Goal: Transaction & Acquisition: Subscribe to service/newsletter

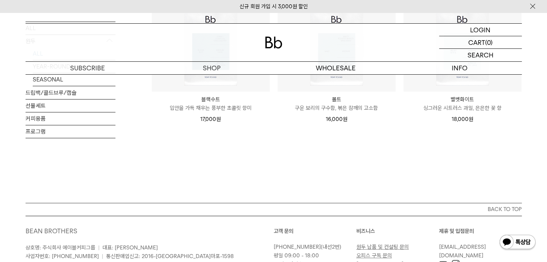
drag, startPoint x: 164, startPoint y: 157, endPoint x: 17, endPoint y: 165, distance: 147.3
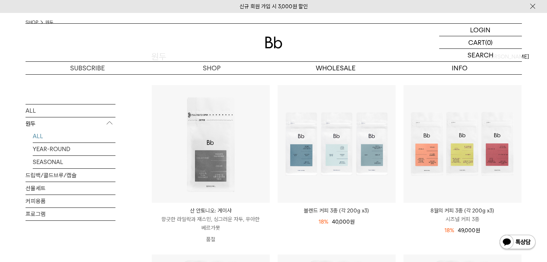
scroll to position [72, 0]
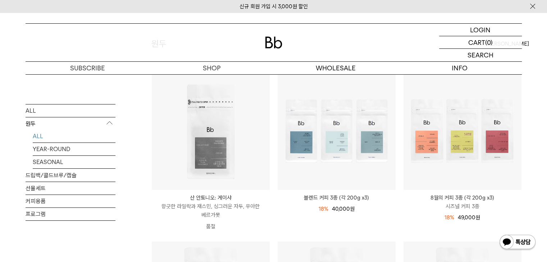
click at [539, 61] on div "LOGIN 로그인 LOGIN 로그인 CART 장바구니 (0) SEARCH 검색 검색폼 ** 추천상품" at bounding box center [273, 44] width 547 height 62
click at [130, 43] on div at bounding box center [274, 43] width 496 height 38
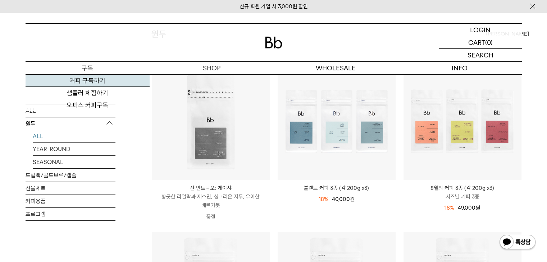
scroll to position [0, 0]
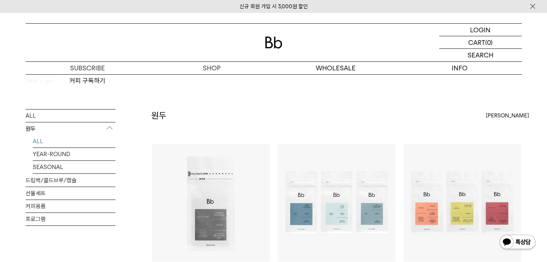
click at [232, 104] on div "SHOP 원두" at bounding box center [274, 91] width 496 height 35
click at [298, 87] on div "SHOP 원두" at bounding box center [274, 91] width 496 height 35
click at [200, 46] on div at bounding box center [274, 43] width 496 height 38
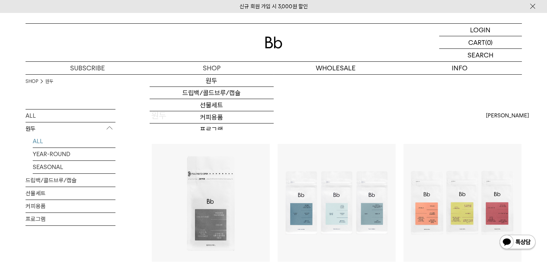
click at [82, 234] on div "ALL 원두 ALL YEAR-ROUND SEASONAL 드립백/콜드브루/캡슐 선물세트 커피용품 프로그램" at bounding box center [71, 200] width 90 height 182
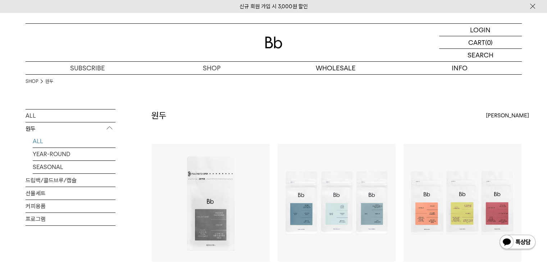
click at [222, 115] on div "원두 상품 12 개 최신순 최신순 인기순 낮은가격순" at bounding box center [336, 126] width 370 height 35
drag, startPoint x: 221, startPoint y: 115, endPoint x: 149, endPoint y: 113, distance: 72.7
click at [203, 117] on div "원두 상품 12 개 최신순 최신순 인기순 낮은가격순" at bounding box center [336, 126] width 370 height 35
click at [154, 113] on h2 "원두" at bounding box center [158, 116] width 15 height 12
click at [92, 68] on p "구독" at bounding box center [88, 68] width 124 height 13
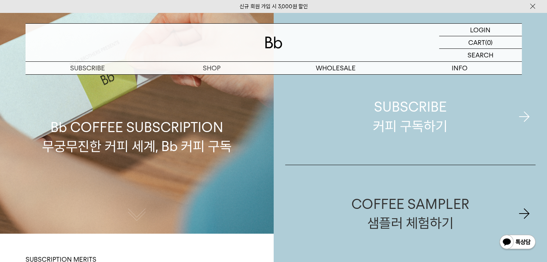
scroll to position [72, 0]
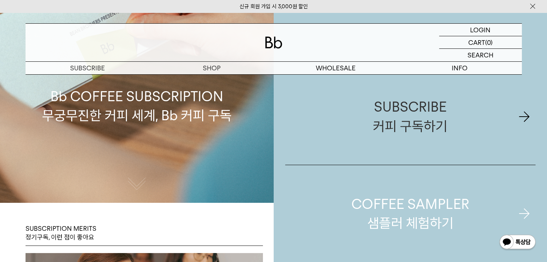
click at [364, 206] on div "COFFEE SAMPLER 샘플러 체험하기" at bounding box center [410, 214] width 118 height 38
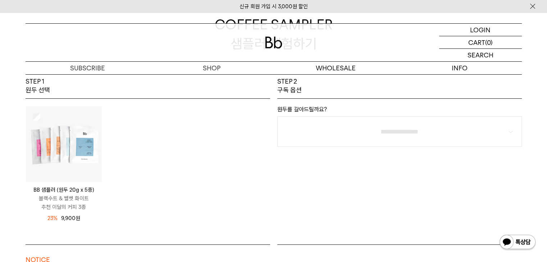
scroll to position [144, 0]
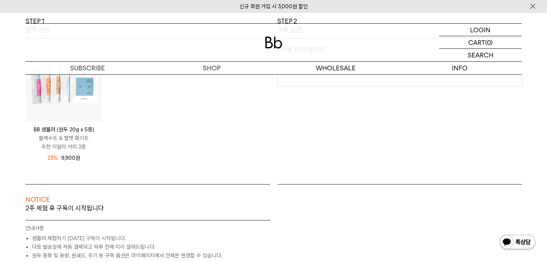
click at [81, 88] on img at bounding box center [64, 84] width 76 height 76
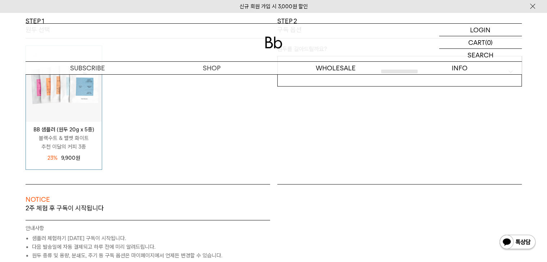
click at [77, 148] on p "블랙수트 & 벨벳 화이트 추천 이달의 커피 3종" at bounding box center [64, 142] width 76 height 17
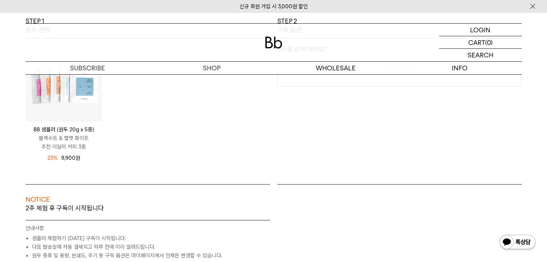
click at [75, 146] on p "블랙수트 & 벨벳 화이트 추천 이달의 커피 3종" at bounding box center [64, 142] width 76 height 17
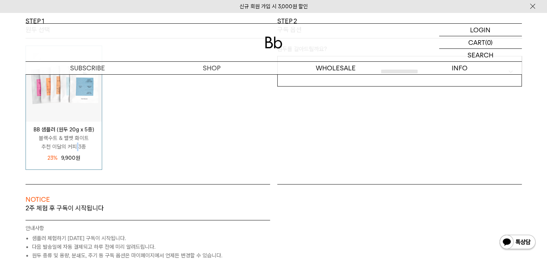
click at [75, 146] on p "블랙수트 & 벨벳 화이트 추천 이달의 커피 3종" at bounding box center [64, 142] width 76 height 17
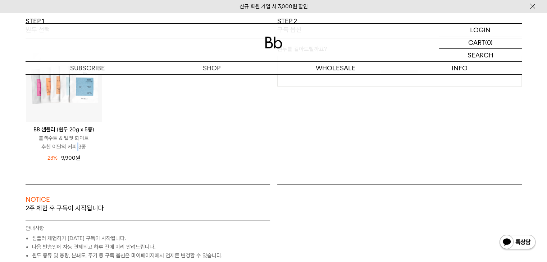
click at [88, 98] on img at bounding box center [64, 84] width 76 height 76
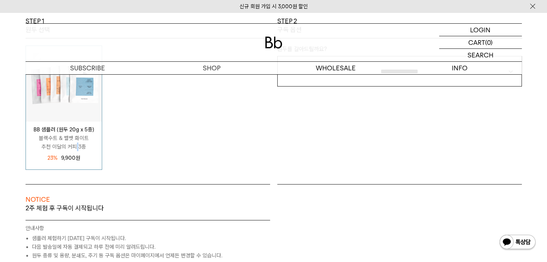
click at [88, 98] on img at bounding box center [64, 84] width 76 height 76
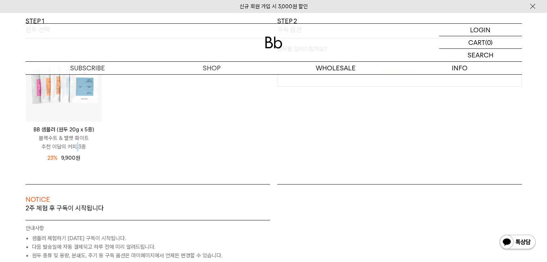
click at [88, 98] on img at bounding box center [64, 84] width 76 height 76
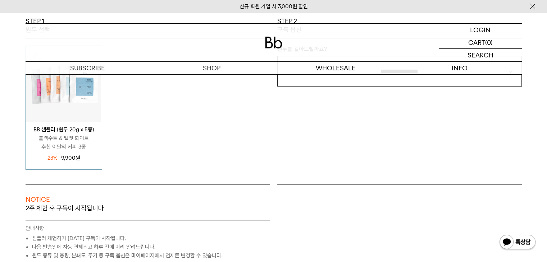
click at [302, 169] on div "**********" at bounding box center [400, 101] width 252 height 168
drag, startPoint x: 302, startPoint y: 169, endPoint x: 342, endPoint y: 238, distance: 79.7
click at [303, 169] on div "**********" at bounding box center [400, 101] width 252 height 168
click at [247, 161] on div "BB 샘플러 (원두 20g x 5종) 블랙수트 & 벨벳 화이트 추천 이달의 커피 3종 12,900 원 23%" at bounding box center [148, 108] width 252 height 124
click at [262, 179] on div "BB 샘플러 (원두 20g x 5종) 블랙수트 & 벨벳 화이트 추천 이달의 커피 3종 12,900 원 23% 9,900 원" at bounding box center [148, 111] width 245 height 146
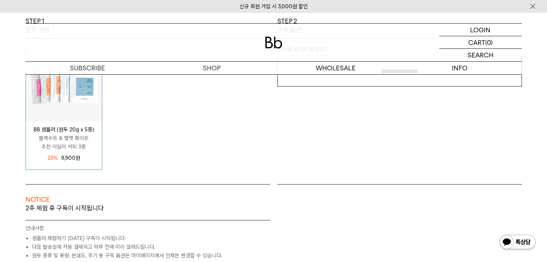
click at [262, 179] on div "BB 샘플러 (원두 20g x 5종) 블랙수트 & 벨벳 화이트 추천 이달의 커피 3종 12,900 원 23% 9,900 원" at bounding box center [148, 111] width 245 height 146
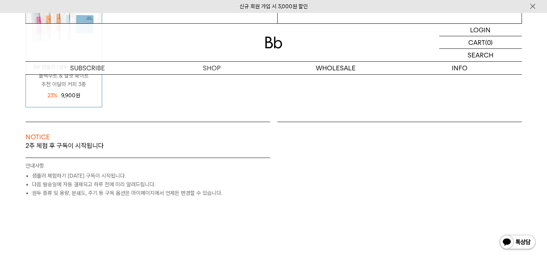
scroll to position [63, 0]
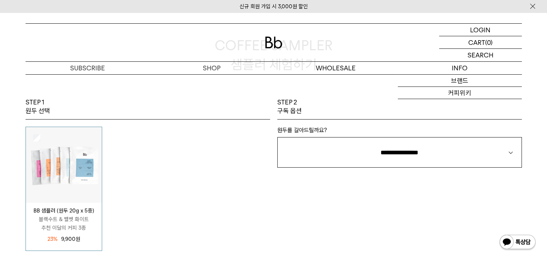
click at [417, 218] on div "**********" at bounding box center [400, 182] width 252 height 168
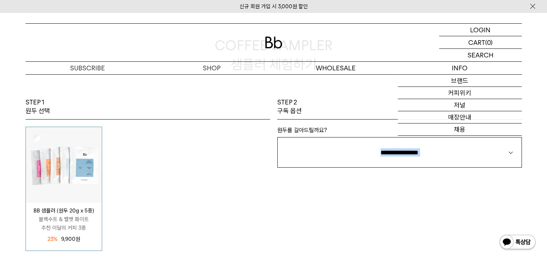
click at [417, 218] on div "**********" at bounding box center [400, 182] width 252 height 168
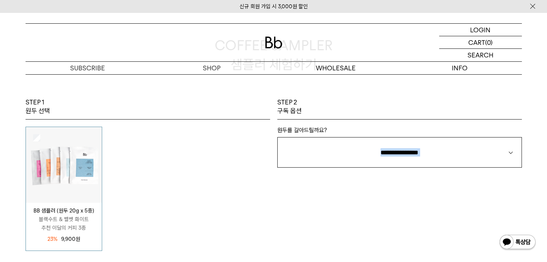
click at [329, 233] on div "**********" at bounding box center [400, 182] width 252 height 168
click at [150, 170] on div "BB 샘플러 (원두 20g x 5종) 블랙수트 & 벨벳 화이트 추천 이달의 커피 3종 12,900 원 23%" at bounding box center [148, 189] width 252 height 124
click at [191, 199] on div "BB 샘플러 (원두 20g x 5종) 블랙수트 & 벨벳 화이트 추천 이달의 커피 3종 12,900 원 23%" at bounding box center [148, 189] width 252 height 124
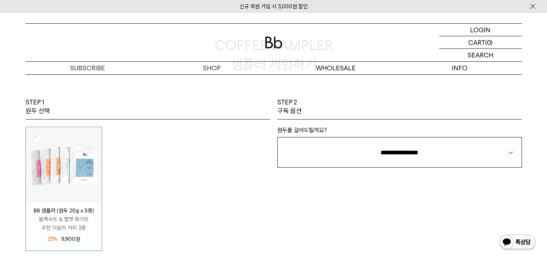
click at [191, 199] on div "BB 샘플러 (원두 20g x 5종) 블랙수트 & 벨벳 화이트 추천 이달의 커피 3종 12,900 원 23%" at bounding box center [148, 189] width 252 height 124
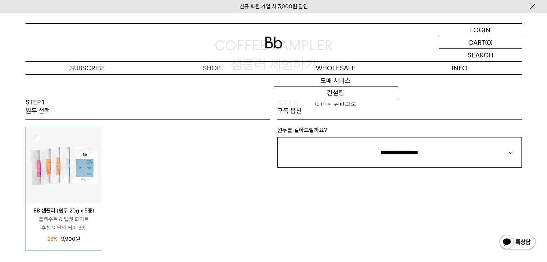
click at [375, 246] on div "**********" at bounding box center [400, 182] width 252 height 168
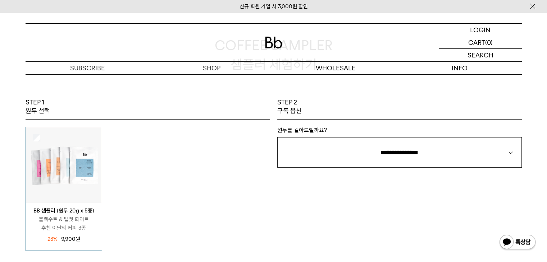
click at [124, 127] on div "BB 샘플러 (원두 20g x 5종) 블랙수트 & 벨벳 화이트 추천 이달의 커피 3종 12,900 원 23%" at bounding box center [148, 189] width 252 height 124
click at [183, 189] on div "BB 샘플러 (원두 20g x 5종) 블랙수트 & 벨벳 화이트 추천 이달의 커피 3종 12,900 원 23%" at bounding box center [148, 189] width 252 height 124
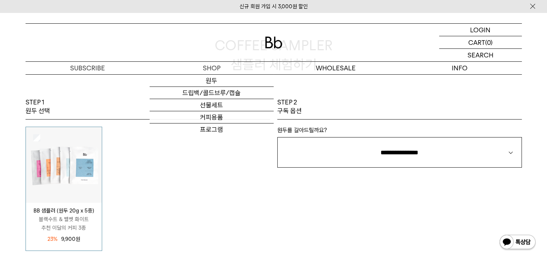
click at [183, 189] on div "BB 샘플러 (원두 20g x 5종) 블랙수트 & 벨벳 화이트 추천 이달의 커피 3종 12,900 원 23%" at bounding box center [148, 189] width 252 height 124
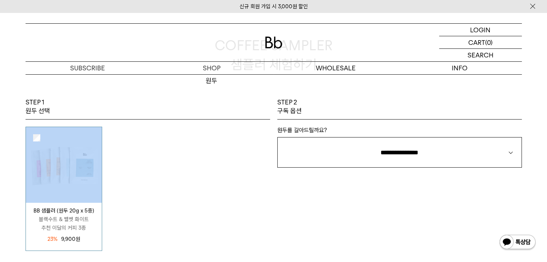
click at [183, 189] on div "BB 샘플러 (원두 20g x 5종) 블랙수트 & 벨벳 화이트 추천 이달의 커피 3종 12,900 원 23%" at bounding box center [148, 189] width 252 height 124
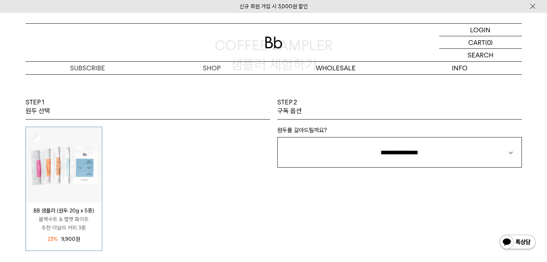
drag, startPoint x: 444, startPoint y: 229, endPoint x: 453, endPoint y: 92, distance: 137.3
click at [444, 229] on div "**********" at bounding box center [400, 182] width 252 height 168
click at [171, 200] on div "BB 샘플러 (원두 20g x 5종) 블랙수트 & 벨벳 화이트 추천 이달의 커피 3종 12,900 원 23%" at bounding box center [148, 189] width 252 height 124
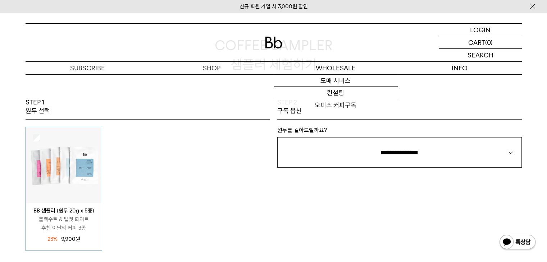
click at [280, 205] on div "**********" at bounding box center [400, 182] width 252 height 168
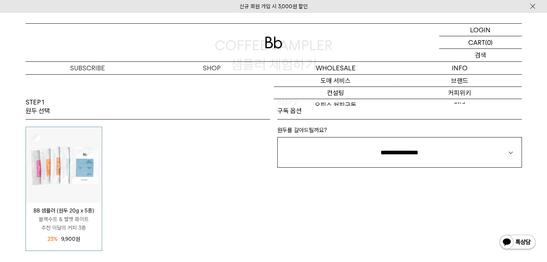
click at [494, 56] on div "SEARCH 검색" at bounding box center [480, 55] width 83 height 13
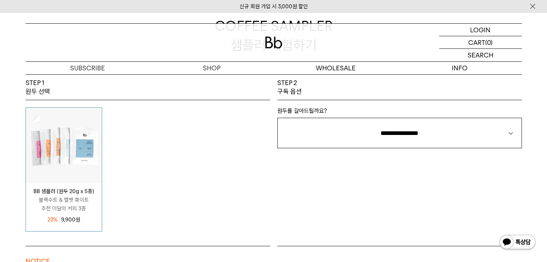
scroll to position [99, 0]
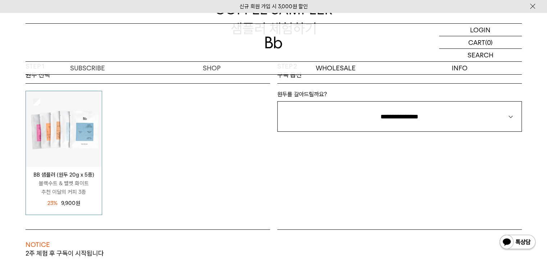
click at [47, 140] on img at bounding box center [64, 129] width 76 height 76
click at [70, 133] on img at bounding box center [64, 129] width 76 height 76
click at [75, 192] on p "블랙수트 & 벨벳 화이트 추천 이달의 커피 3종" at bounding box center [64, 187] width 76 height 17
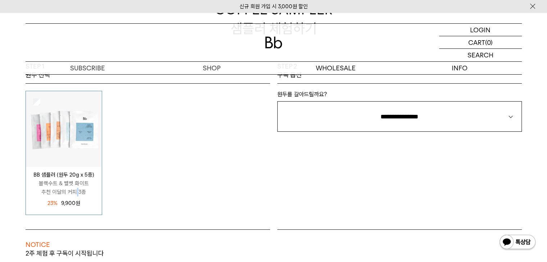
click at [75, 192] on p "블랙수트 & 벨벳 화이트 추천 이달의 커피 3종" at bounding box center [64, 187] width 76 height 17
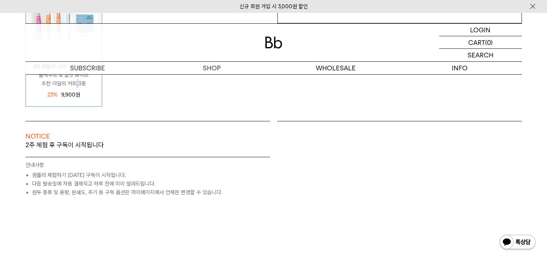
scroll to position [206, 0]
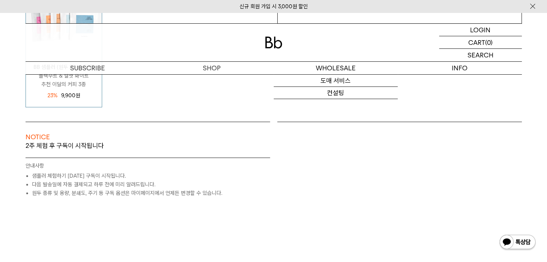
click at [356, 202] on div "NOTICE 2주 체험 후 구독이 시작됩니다 원두 SEASONAL (매월 새로운 원두) 400G / 선택안함 구독 가격 36,000원" at bounding box center [273, 196] width 503 height 148
click at [454, 183] on div "샘플러 원두 12,900원 23% 9,900원 배송비 무료배송" at bounding box center [400, 160] width 252 height 76
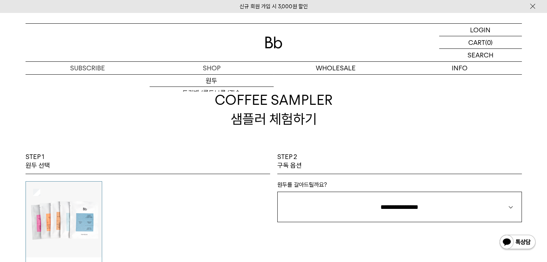
scroll to position [0, 0]
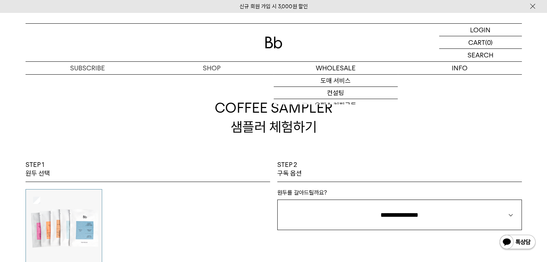
click at [284, 45] on div at bounding box center [274, 43] width 496 height 38
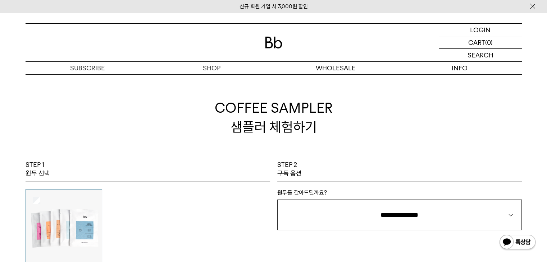
click at [277, 45] on img at bounding box center [273, 43] width 17 height 12
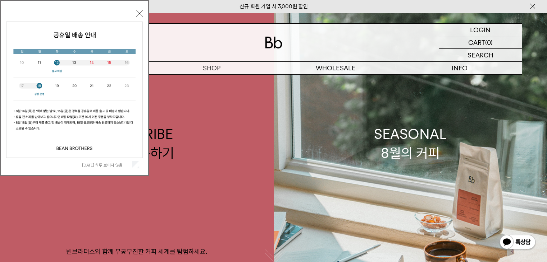
click at [137, 14] on button "닫기" at bounding box center [139, 13] width 6 height 6
